Goal: Task Accomplishment & Management: Use online tool/utility

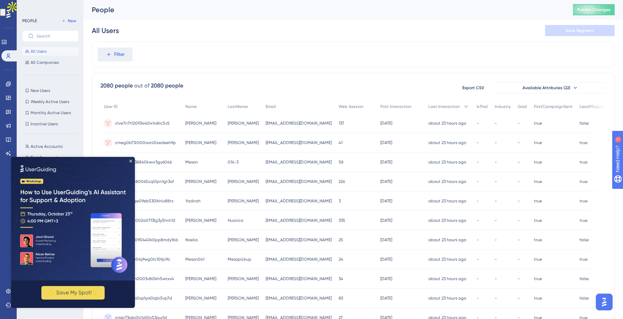
click at [131, 162] on icon "Close Preview" at bounding box center [130, 161] width 3 height 3
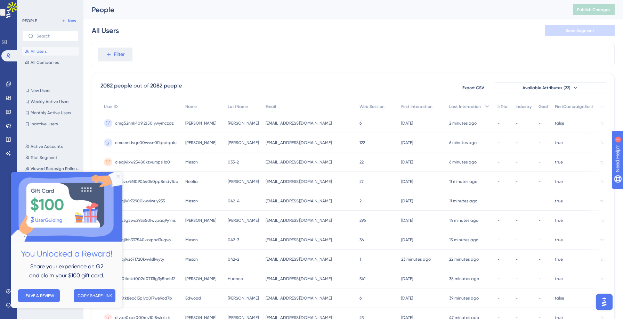
click at [119, 176] on icon "Close Preview" at bounding box center [118, 176] width 3 height 3
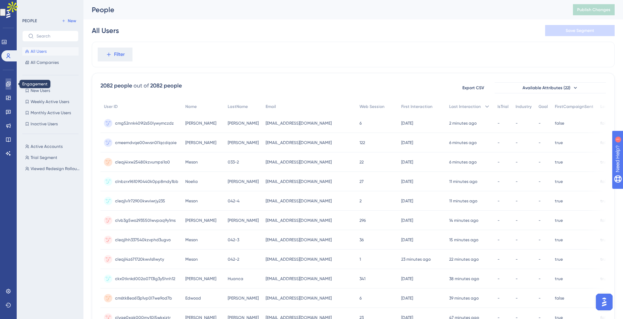
click at [6, 86] on link at bounding box center [9, 84] width 6 height 11
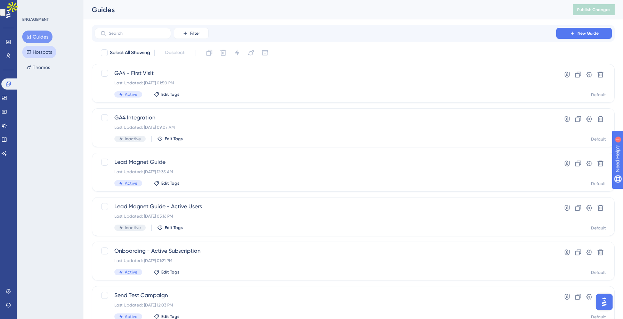
click at [42, 56] on button "Hotspots" at bounding box center [39, 52] width 34 height 13
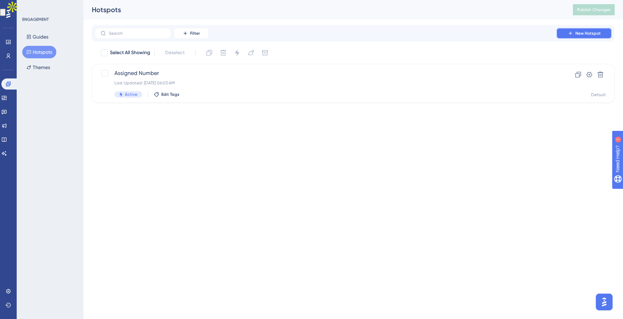
click at [582, 34] on span "New Hotspot" at bounding box center [587, 34] width 25 height 6
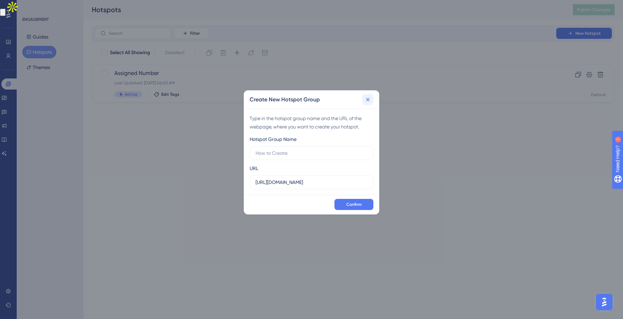
click at [372, 102] on button at bounding box center [367, 99] width 11 height 11
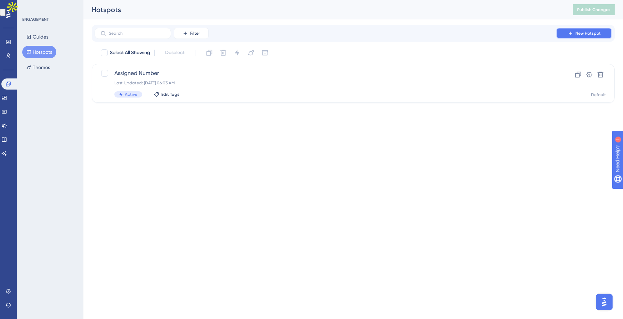
click at [574, 35] on button "New Hotspot" at bounding box center [584, 33] width 56 height 11
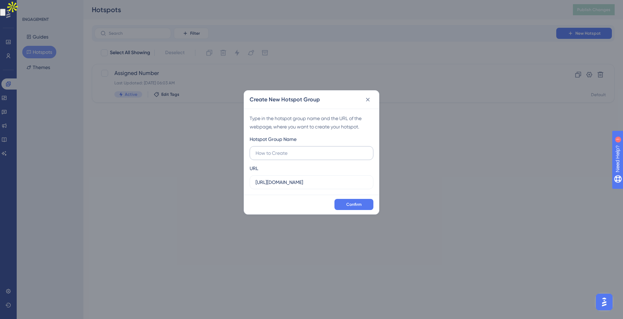
click at [286, 153] on input "text" at bounding box center [311, 153] width 112 height 8
type input "Analytics Settings"
click at [330, 182] on input "[URL][DOMAIN_NAME]" at bounding box center [311, 183] width 112 height 8
drag, startPoint x: 318, startPoint y: 182, endPoint x: 246, endPoint y: 180, distance: 71.6
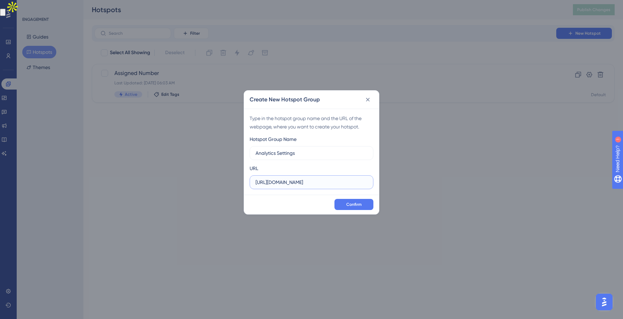
click at [246, 180] on div "Type in the hotspot group name and the URL of the webpage, where you want to cr…" at bounding box center [311, 152] width 135 height 86
type input "/analytics"
click at [367, 203] on button "Confirm" at bounding box center [353, 204] width 39 height 11
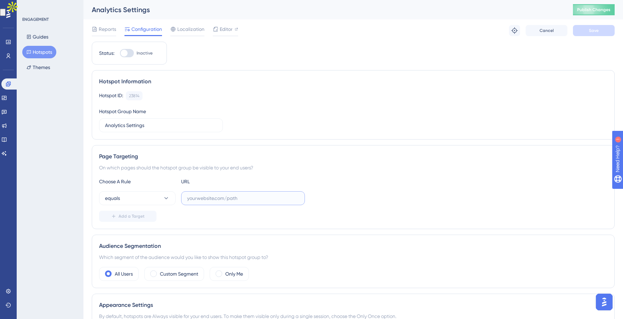
click at [213, 200] on input "text" at bounding box center [243, 199] width 112 height 8
type input "w"
type input "[URL][DOMAIN_NAME]"
click at [579, 32] on button "Save" at bounding box center [594, 30] width 42 height 11
click at [216, 27] on icon at bounding box center [215, 29] width 5 height 5
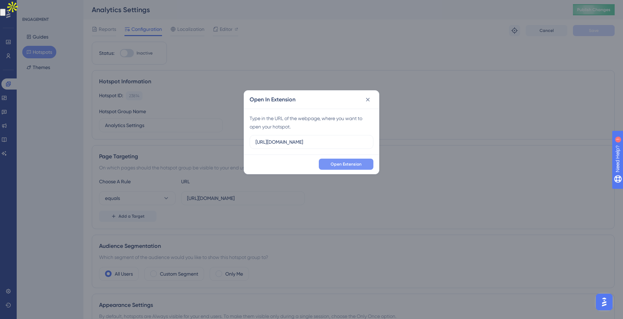
type input "[URL][DOMAIN_NAME]"
click at [350, 165] on span "Open Extension" at bounding box center [346, 165] width 31 height 6
click at [366, 98] on icon at bounding box center [367, 99] width 7 height 7
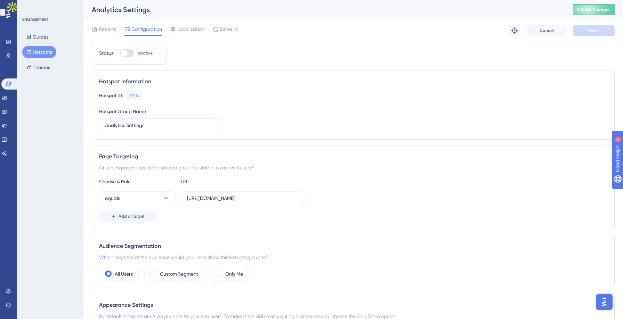
click at [124, 52] on div at bounding box center [124, 53] width 7 height 7
click at [120, 53] on input "Inactive" at bounding box center [120, 53] width 0 height 0
checkbox input "true"
click at [597, 32] on span "Save" at bounding box center [594, 31] width 10 height 6
click at [593, 9] on span "Publish Changes" at bounding box center [593, 10] width 33 height 6
